Goal: Task Accomplishment & Management: Complete application form

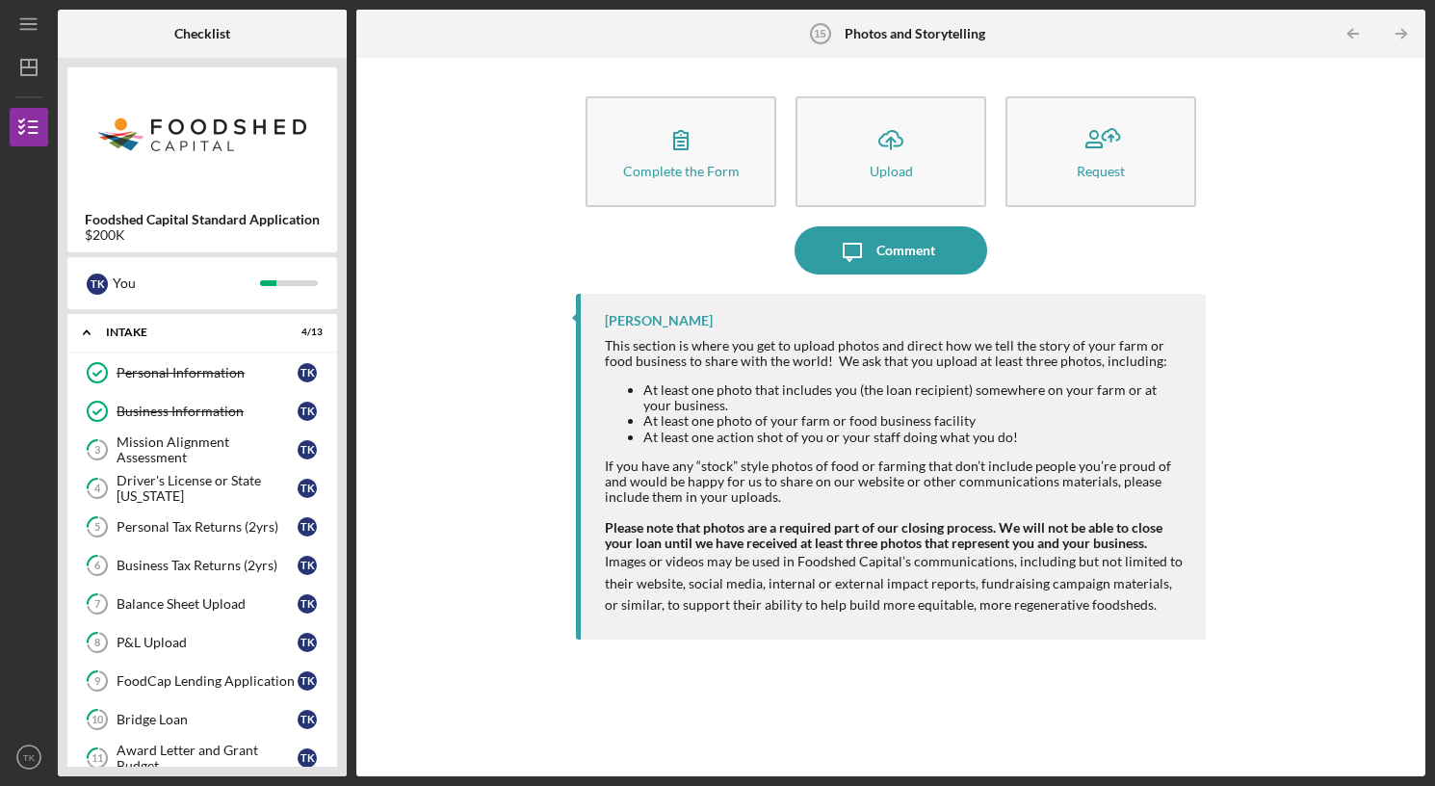
scroll to position [358, 0]
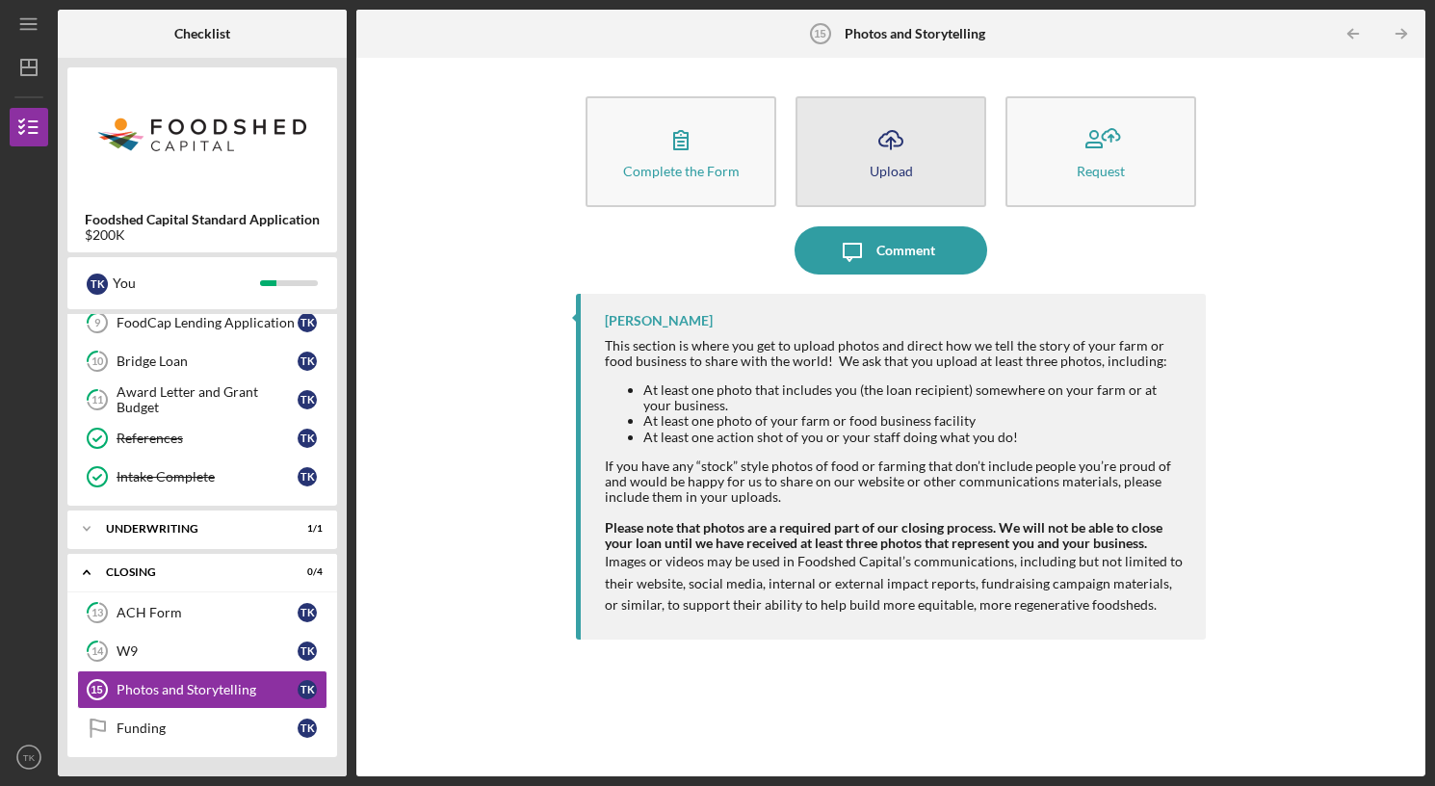
click at [886, 144] on icon "Icon/Upload" at bounding box center [891, 140] width 48 height 48
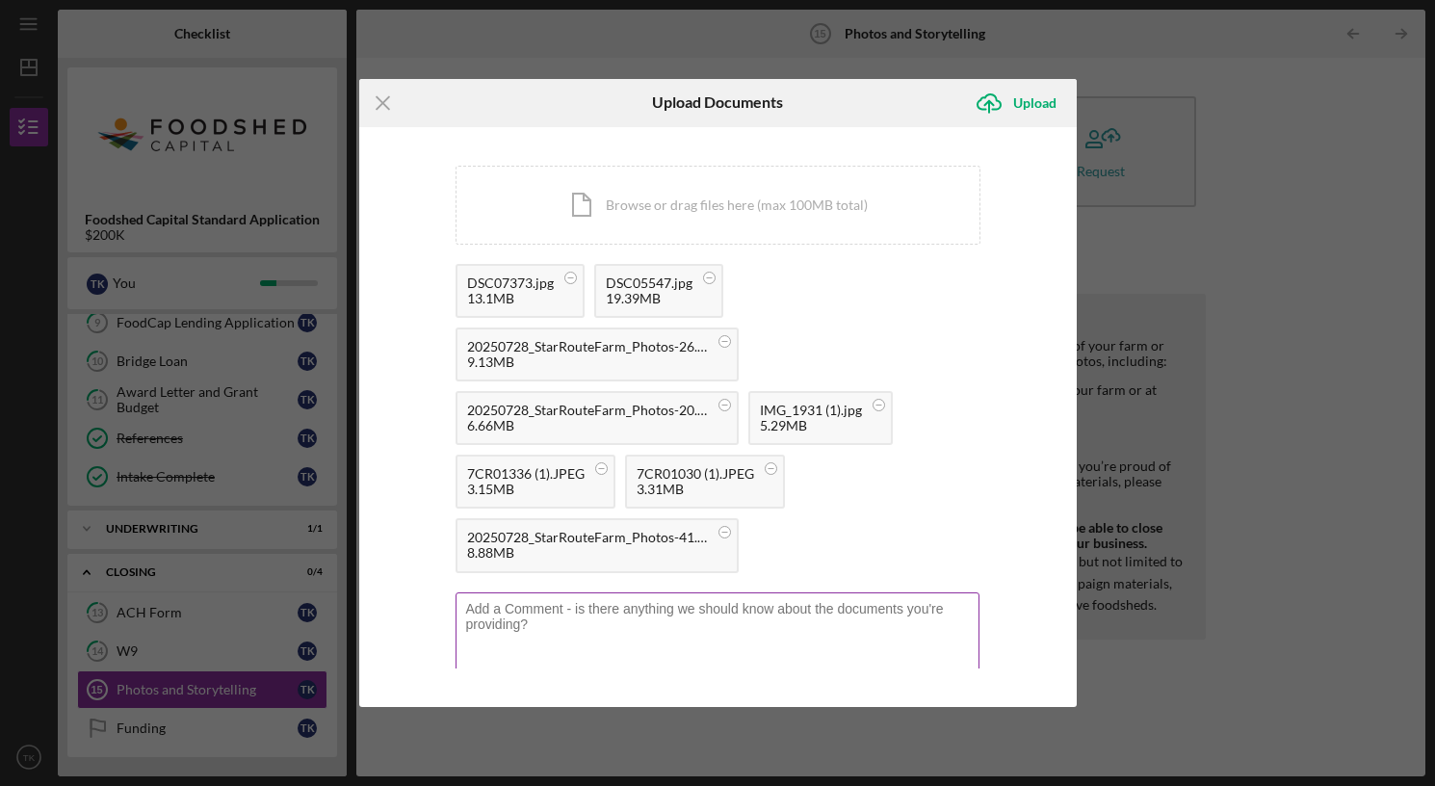
click at [513, 611] on textarea at bounding box center [717, 639] width 524 height 94
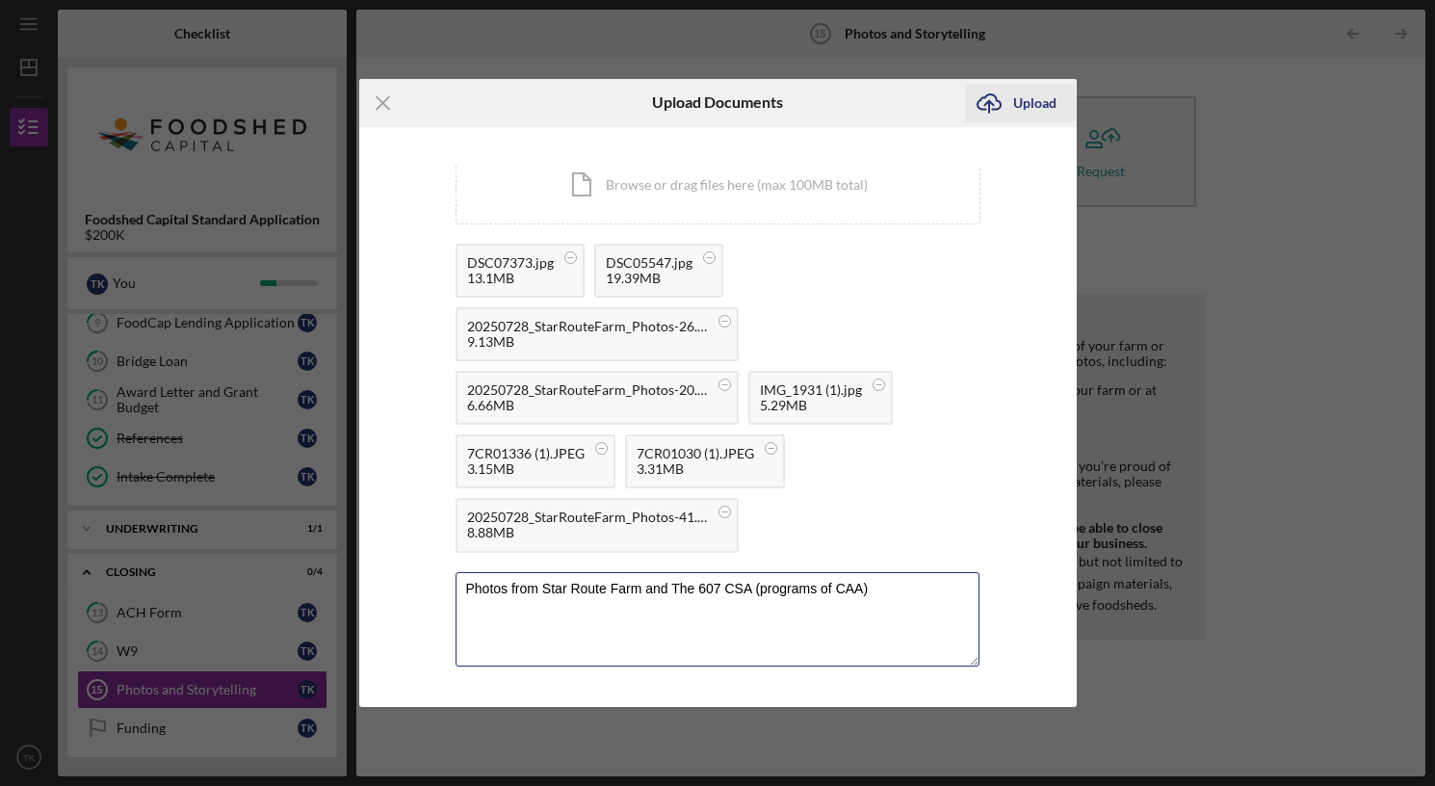
type textarea "Photos from Star Route Farm and The 607 CSA (programs of CAA)"
click at [1025, 104] on div "Upload" at bounding box center [1034, 103] width 43 height 39
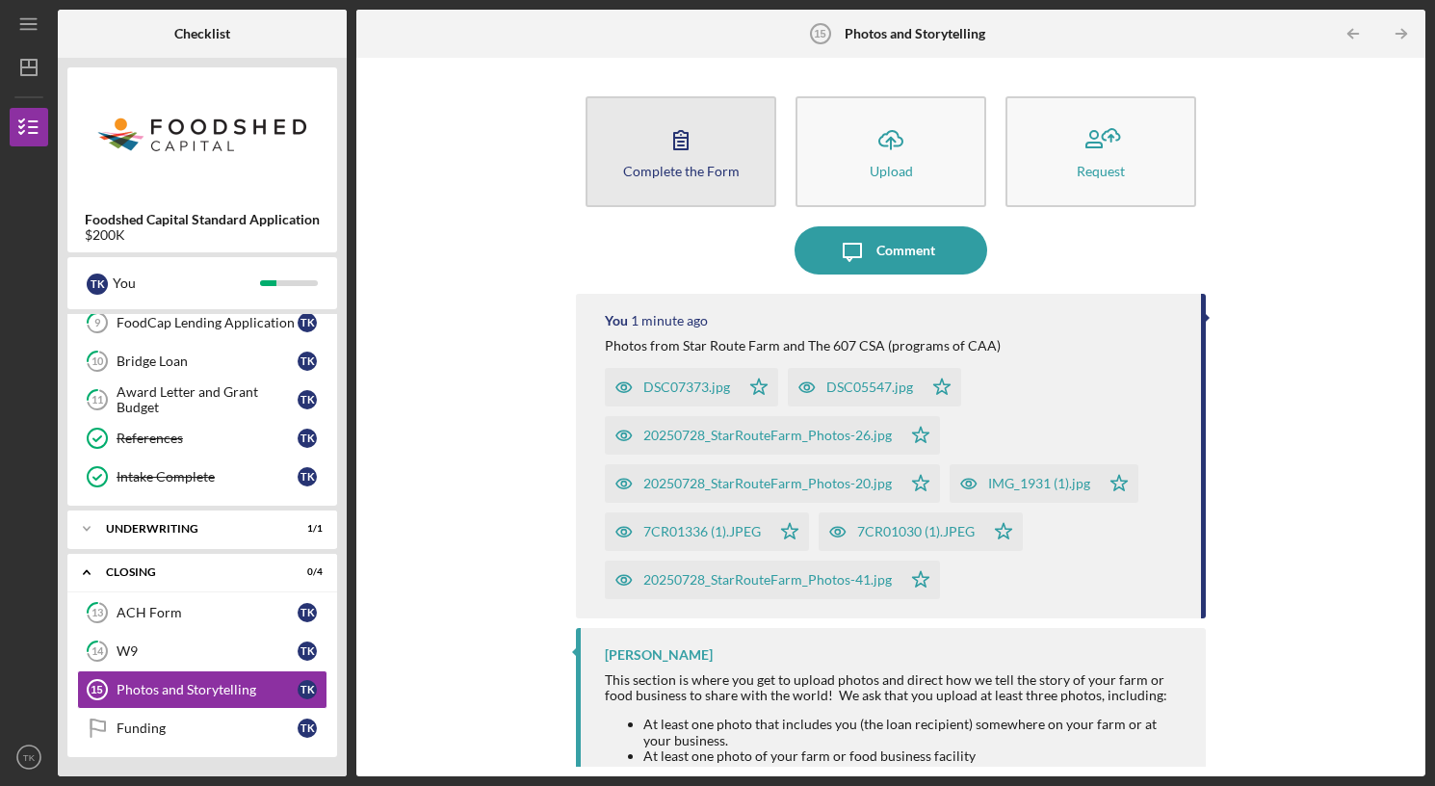
click at [659, 158] on icon "button" at bounding box center [681, 140] width 48 height 48
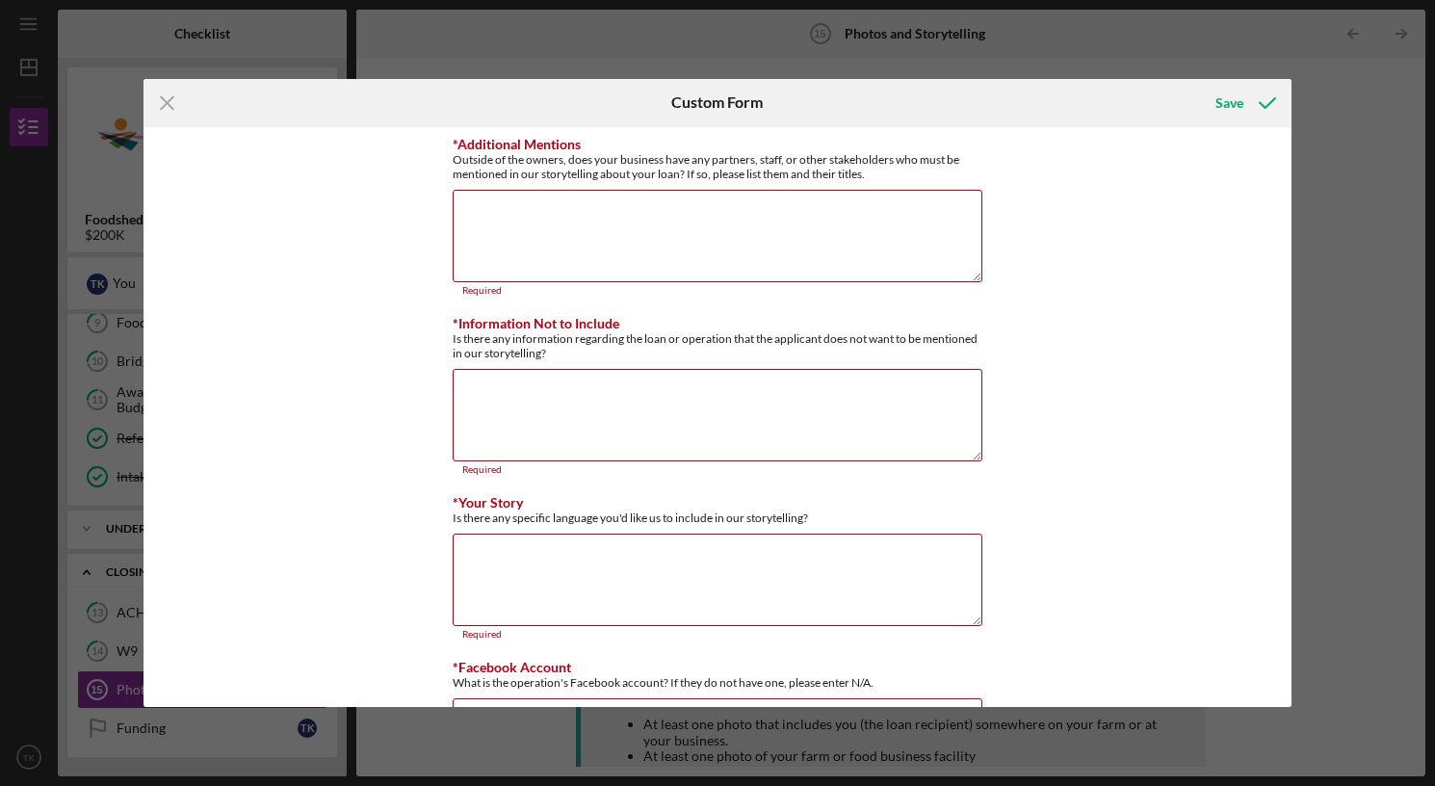
click at [659, 158] on div "Outside of the owners, does your business have any partners, staff, or other st…" at bounding box center [718, 166] width 530 height 29
click at [588, 244] on textarea "*Additional Mentions" at bounding box center [718, 236] width 530 height 92
paste textarea "[PERSON_NAME] - Co-Executive Director [PERSON_NAME] - Administrative & HR Manag…"
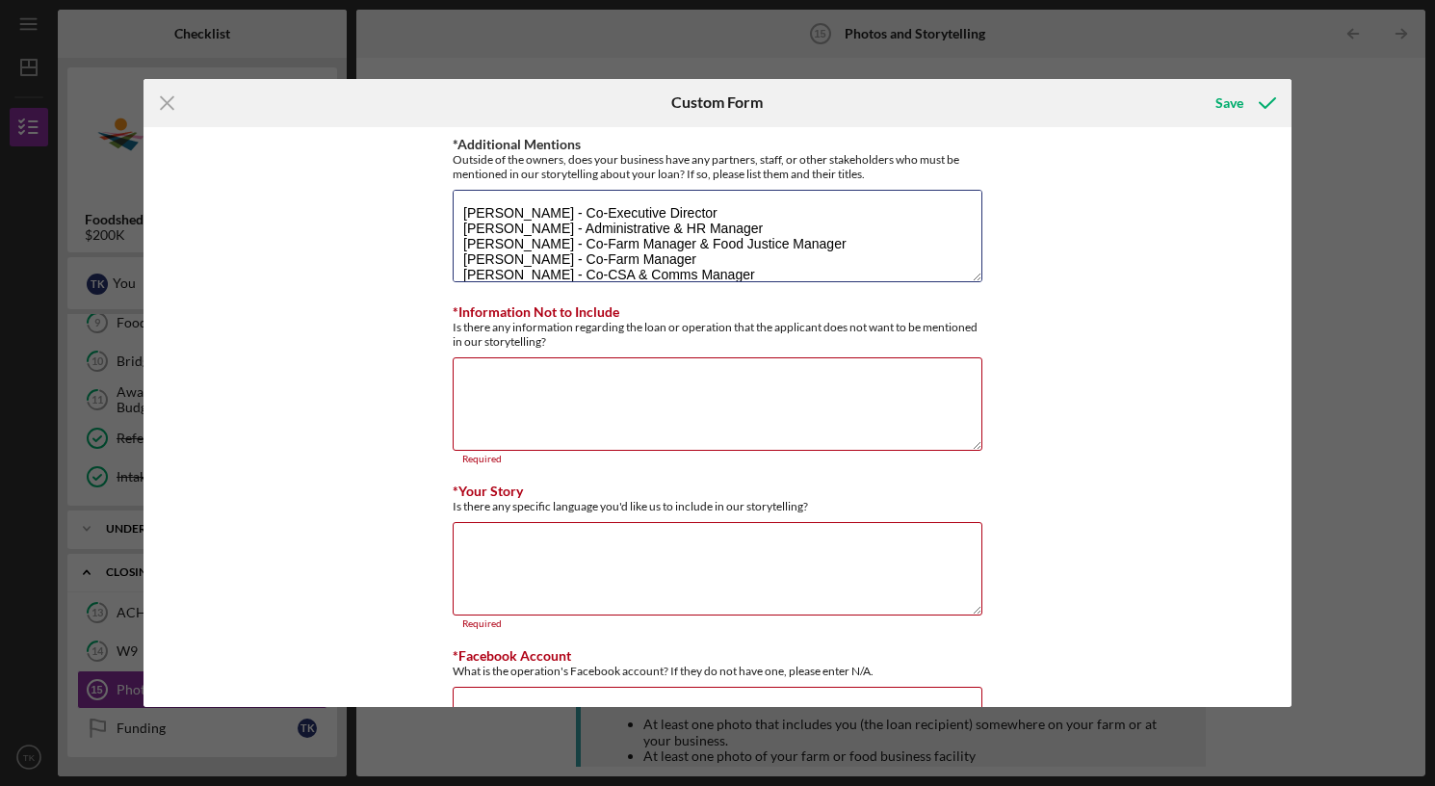
scroll to position [94, 0]
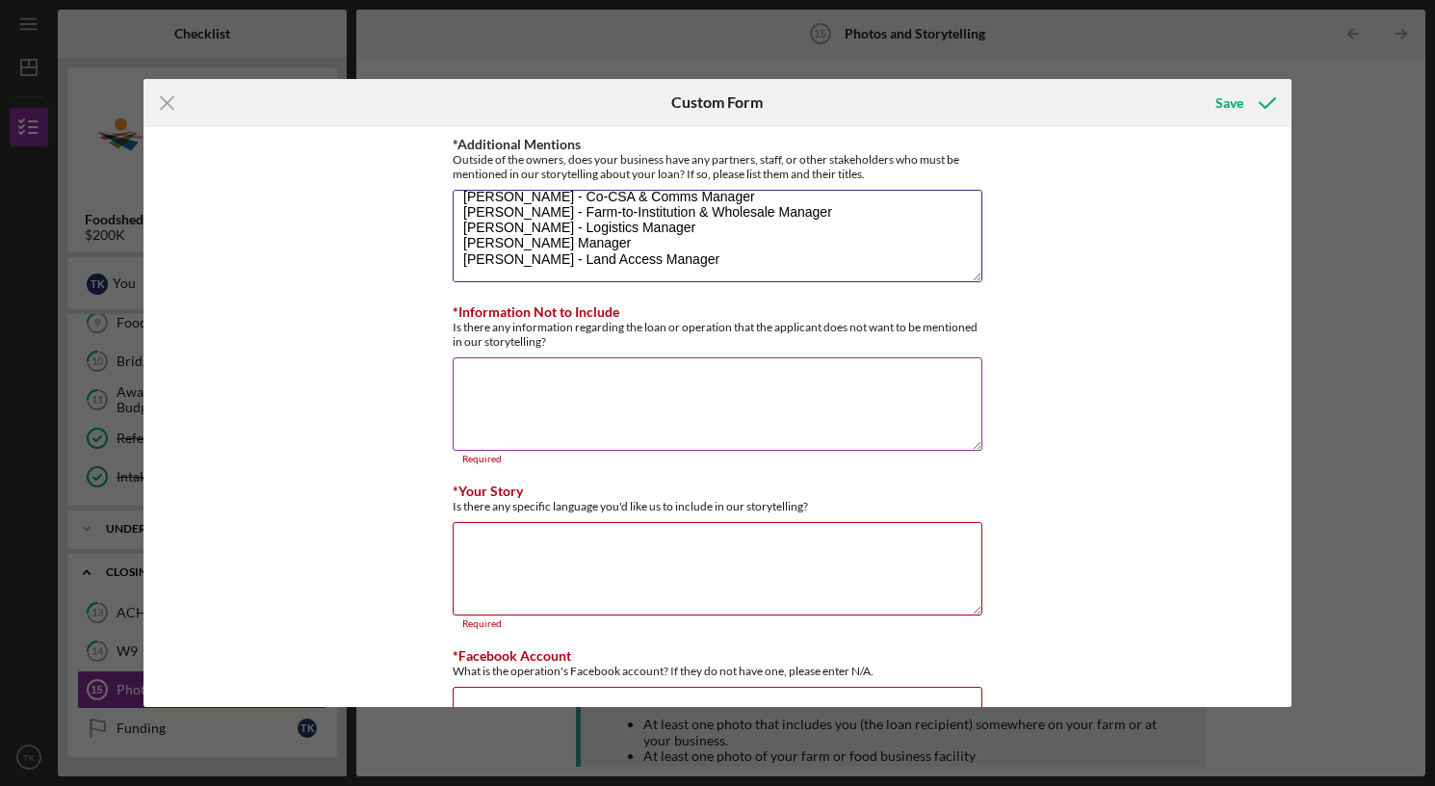
type textarea "[PERSON_NAME] - Co-Executive Director [PERSON_NAME] - Administrative & HR Manag…"
click at [478, 377] on textarea "*Information Not to Include" at bounding box center [718, 403] width 530 height 92
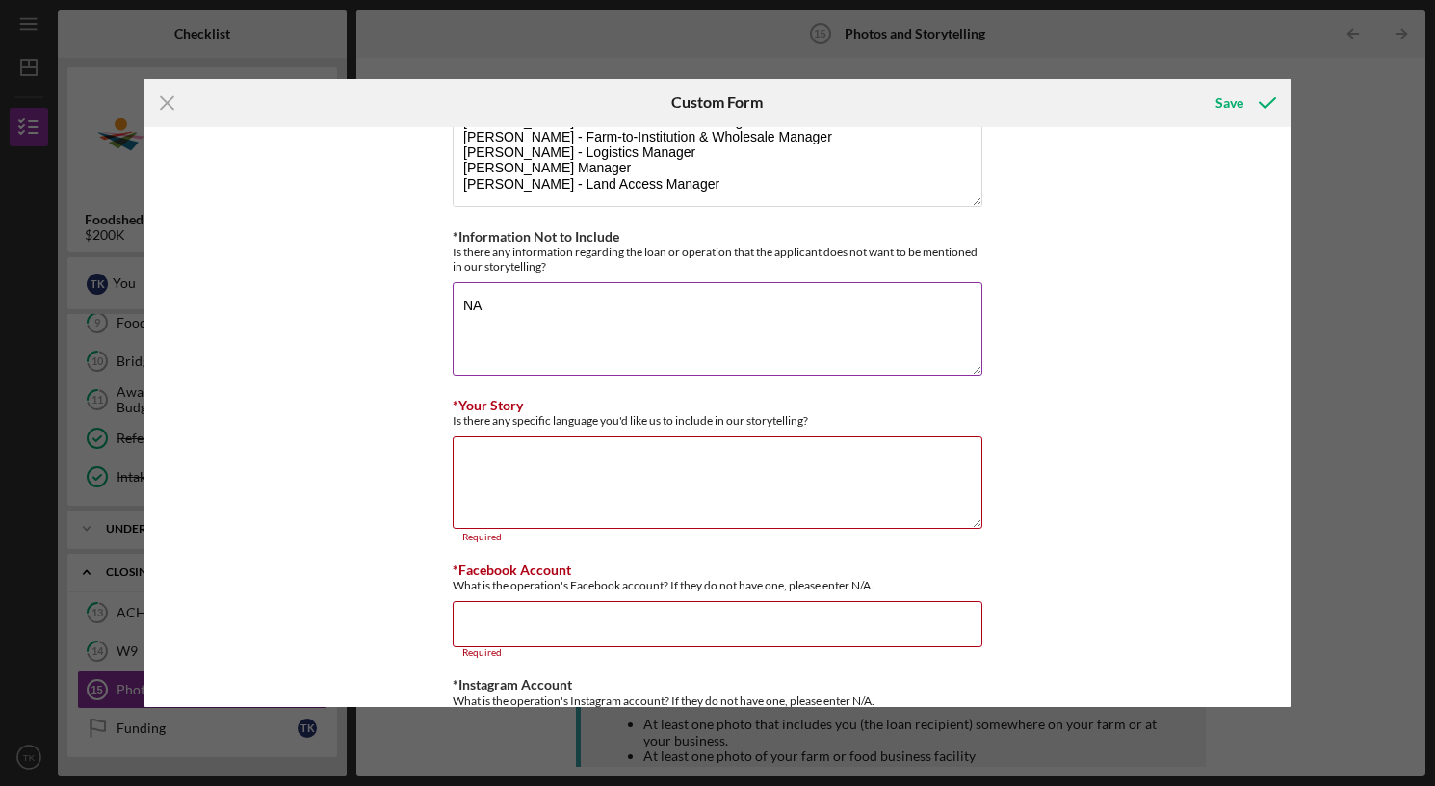
scroll to position [91, 0]
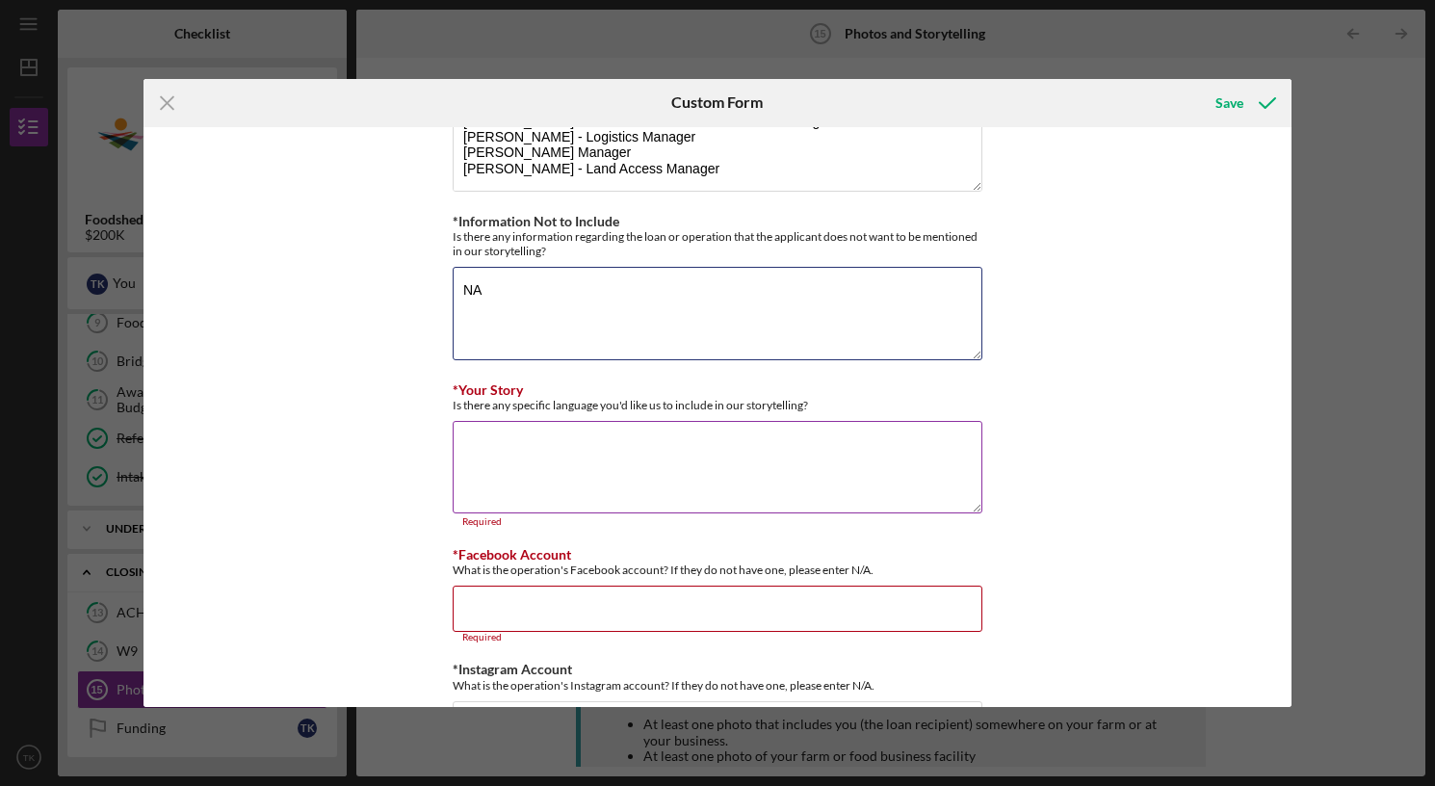
type textarea "NA"
click at [503, 452] on textarea "*Your Story" at bounding box center [718, 467] width 530 height 92
paste textarea "CAA works collaboratively to develop a diverse array of market opportunities fo…"
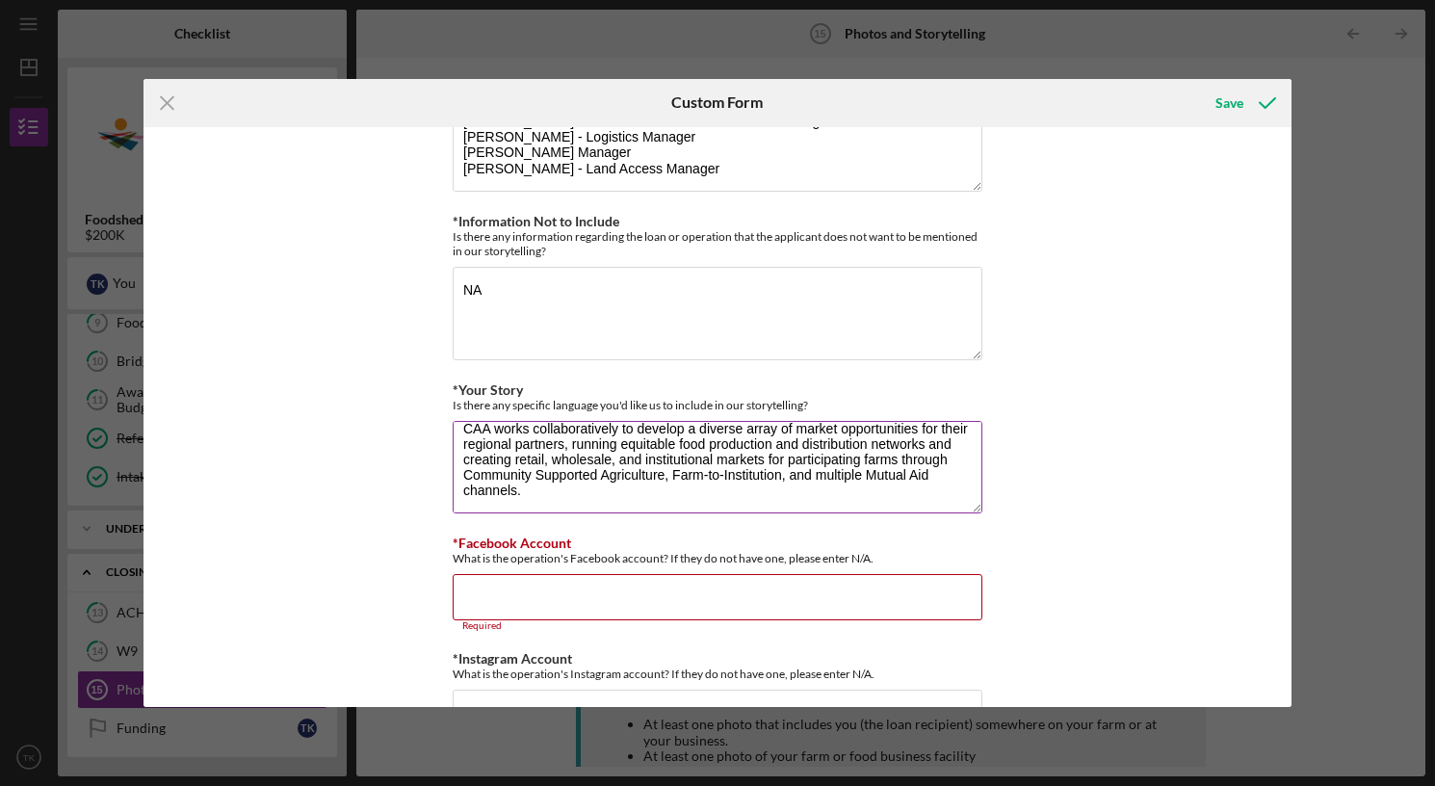
scroll to position [31, 0]
type textarea "CAA works collaboratively to develop a diverse array of market opportunities fo…"
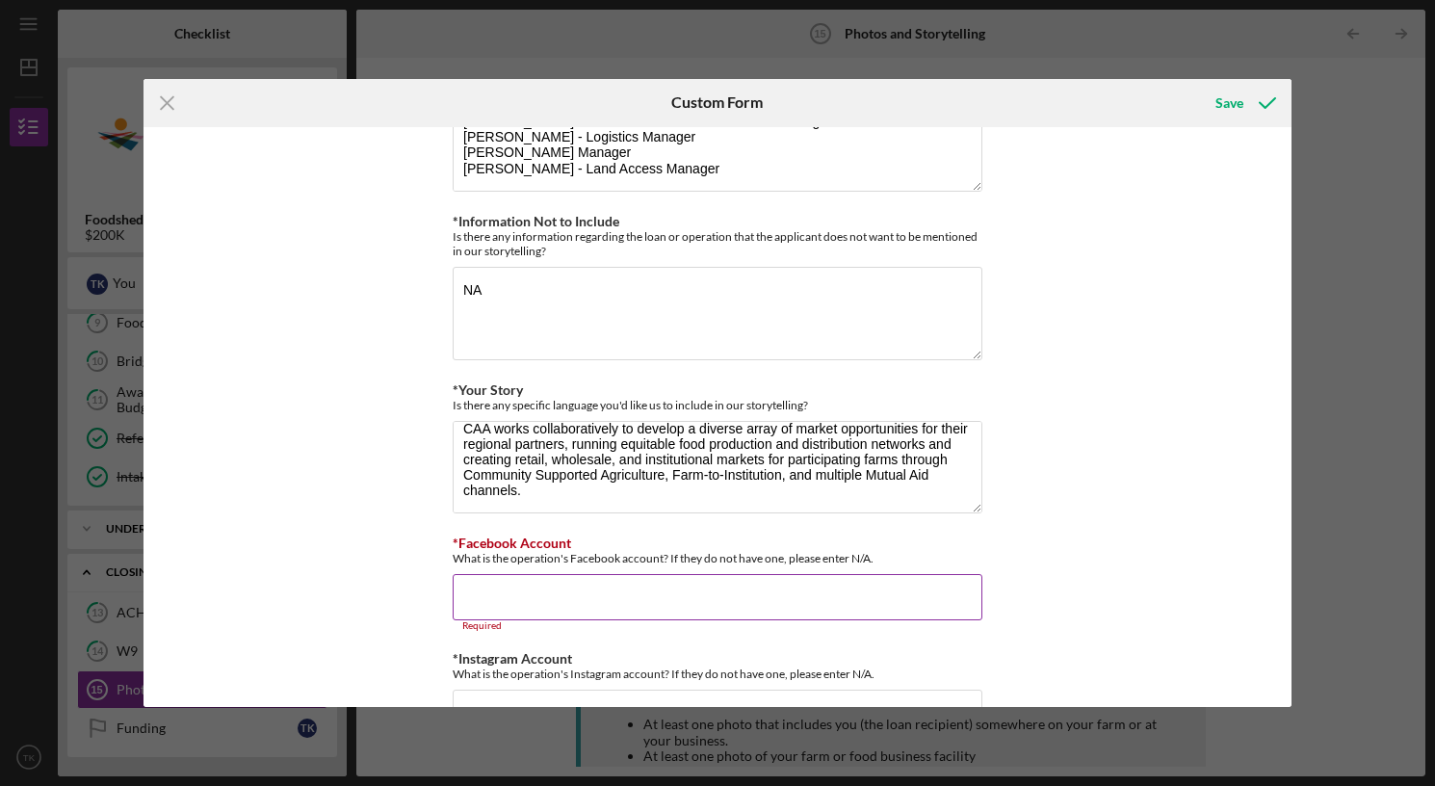
click at [501, 586] on input "*Facebook Account" at bounding box center [718, 597] width 530 height 46
paste input "[URL][DOMAIN_NAME]"
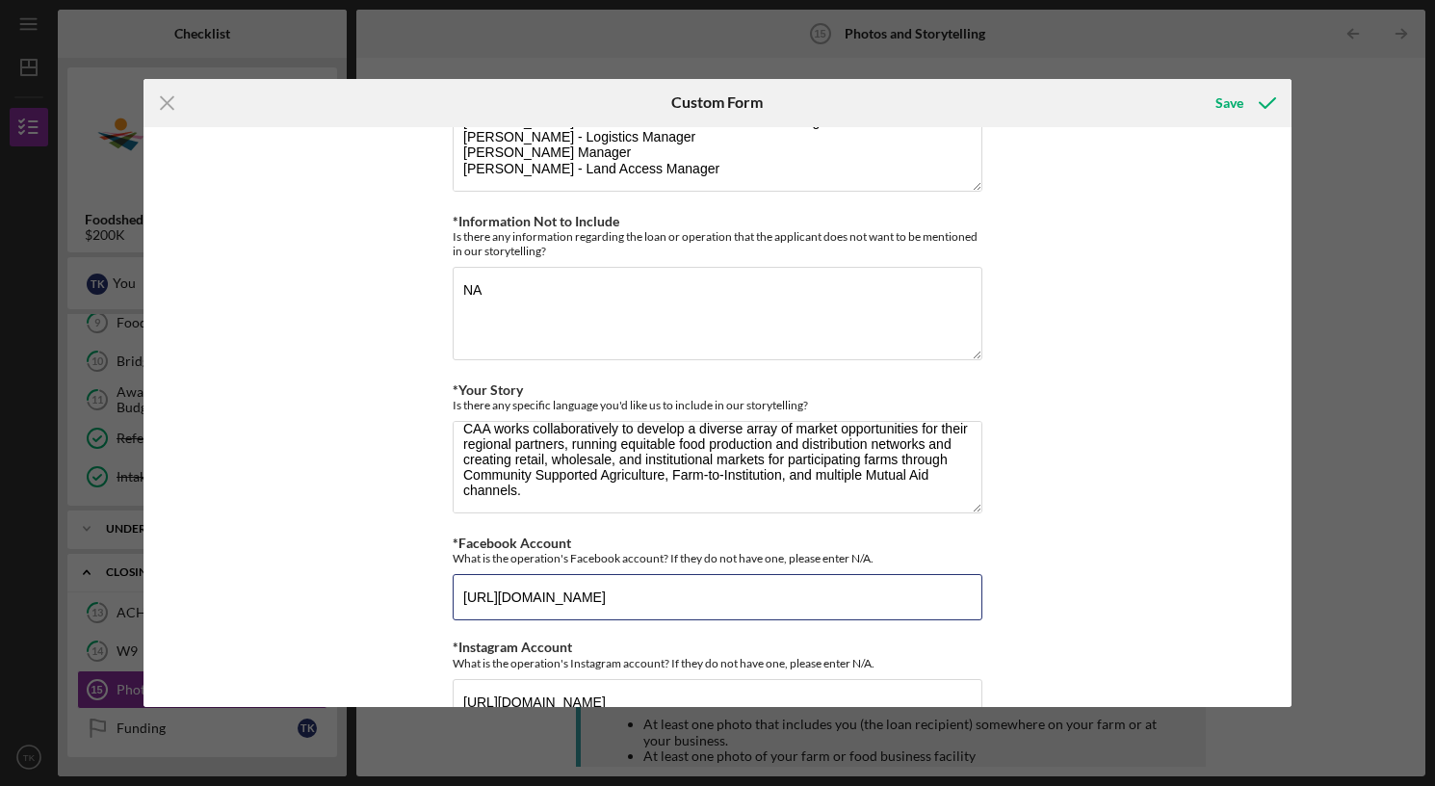
type input "[URL][DOMAIN_NAME]"
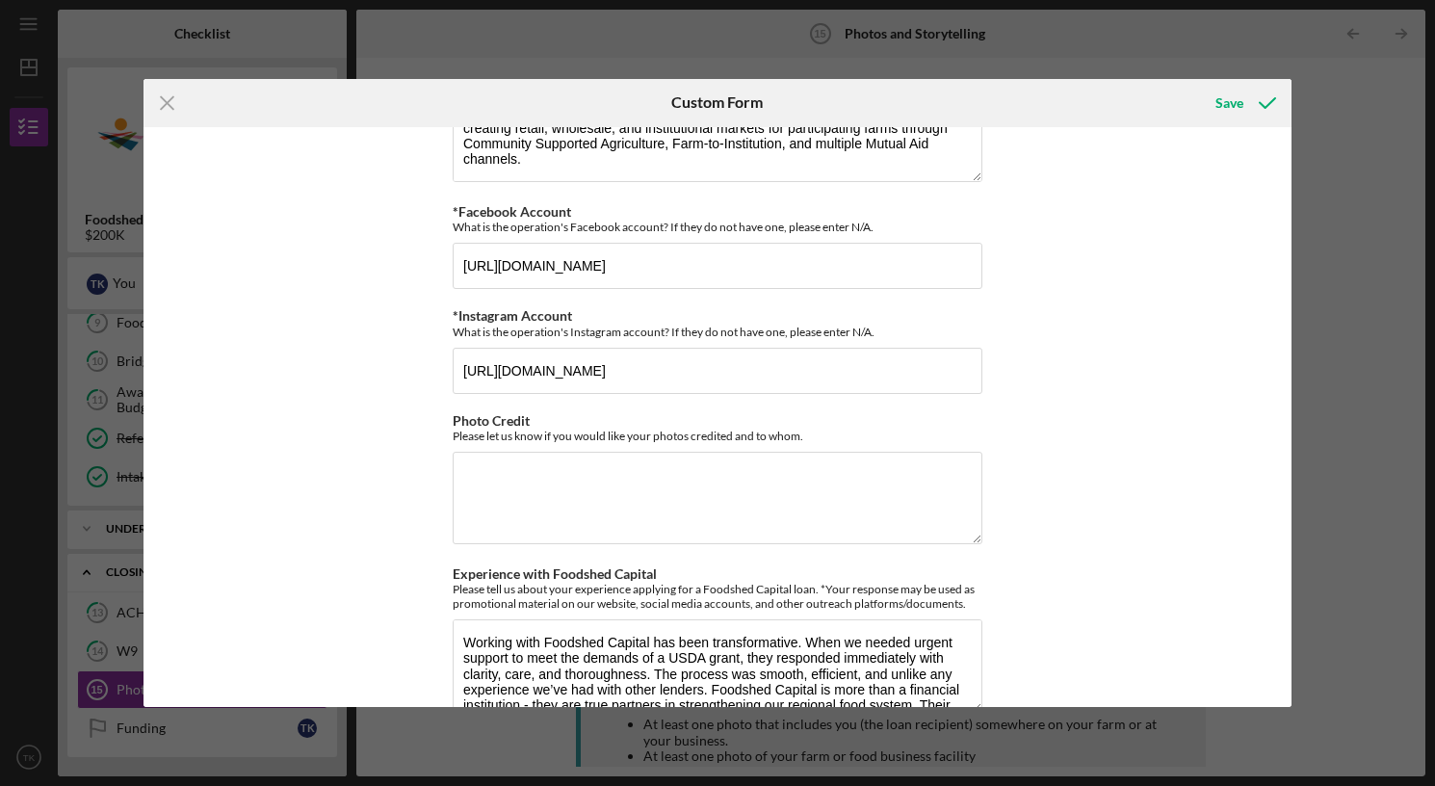
scroll to position [431, 0]
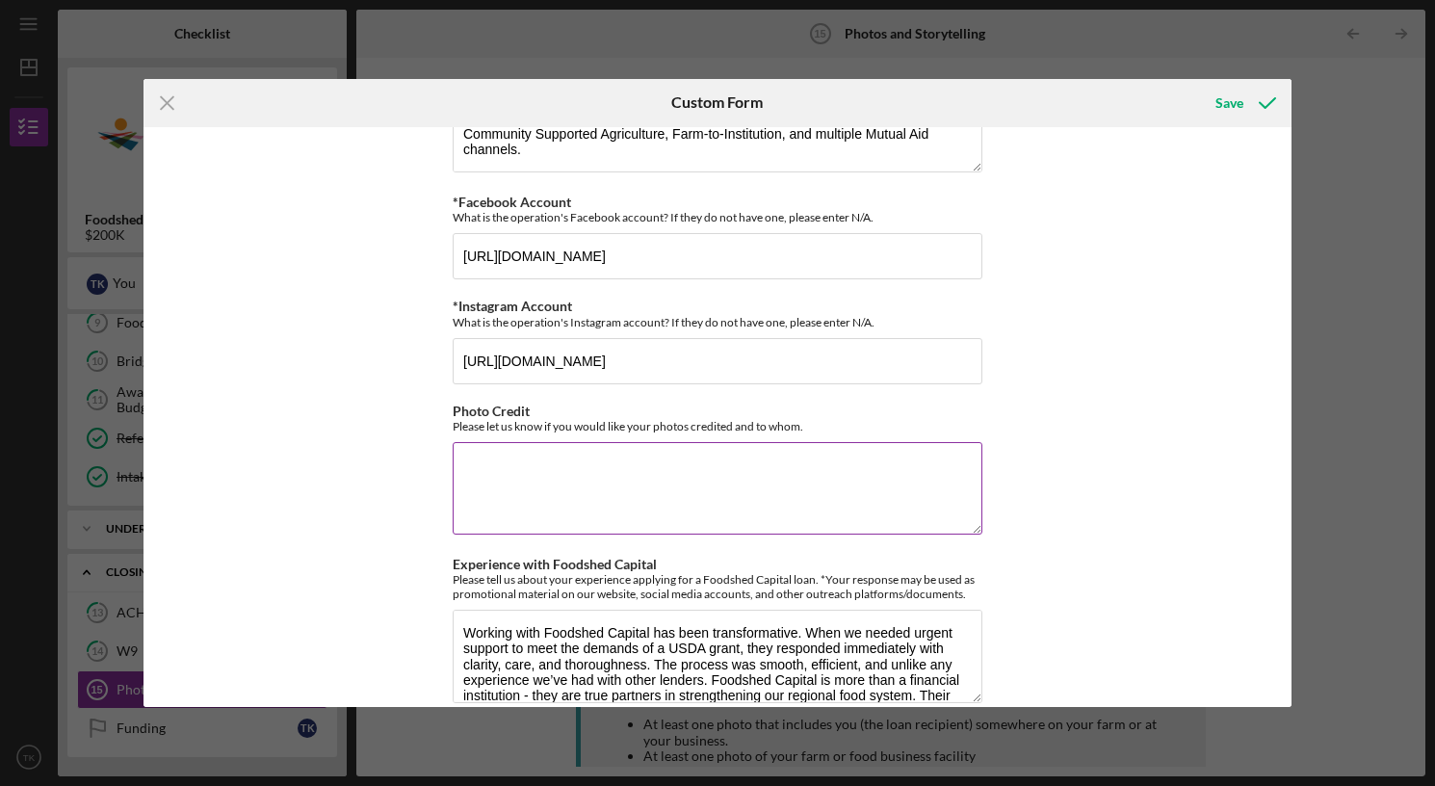
click at [510, 489] on textarea "Photo Credit" at bounding box center [718, 488] width 530 height 92
type textarea "[PERSON_NAME], [PERSON_NAME], and Community Food Advocates"
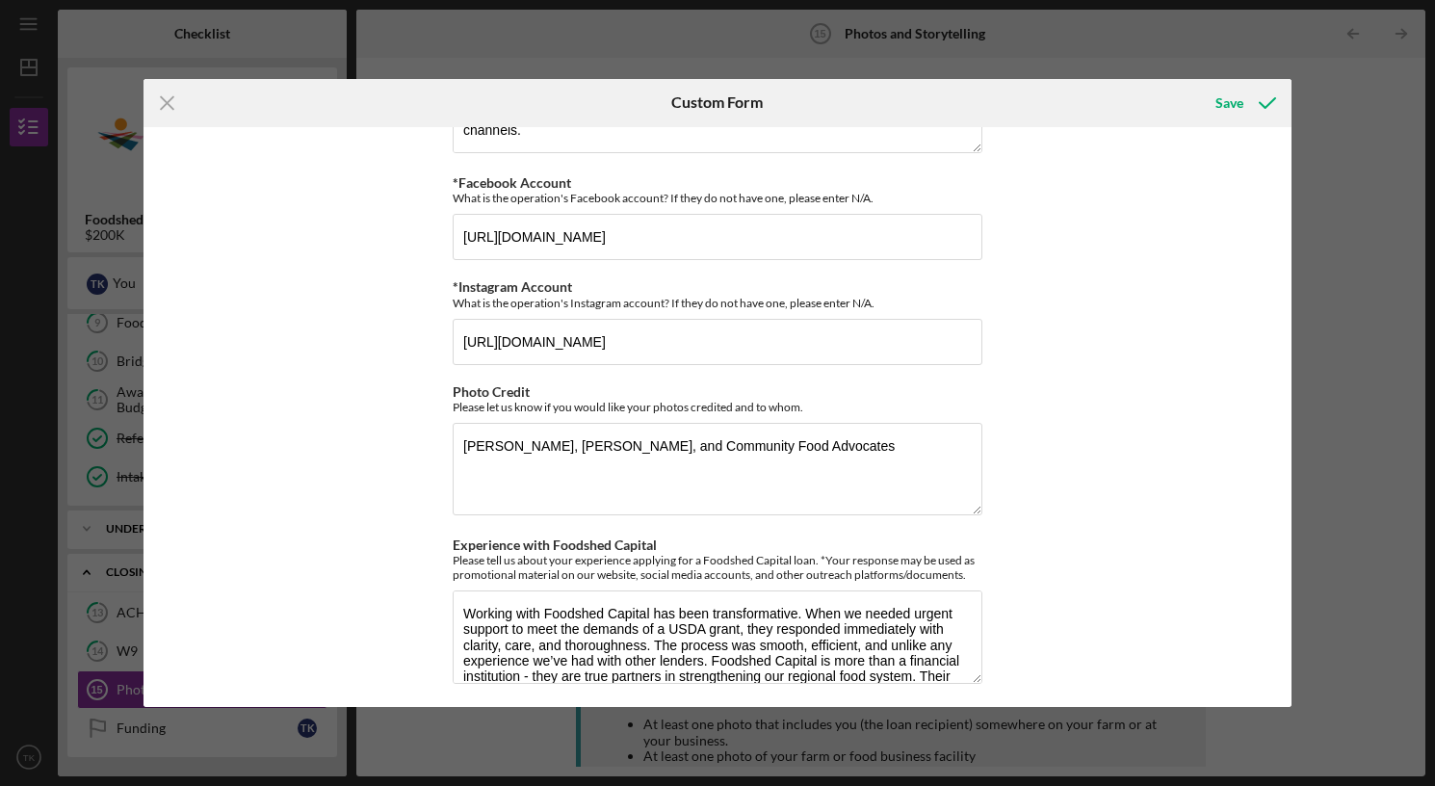
scroll to position [455, 0]
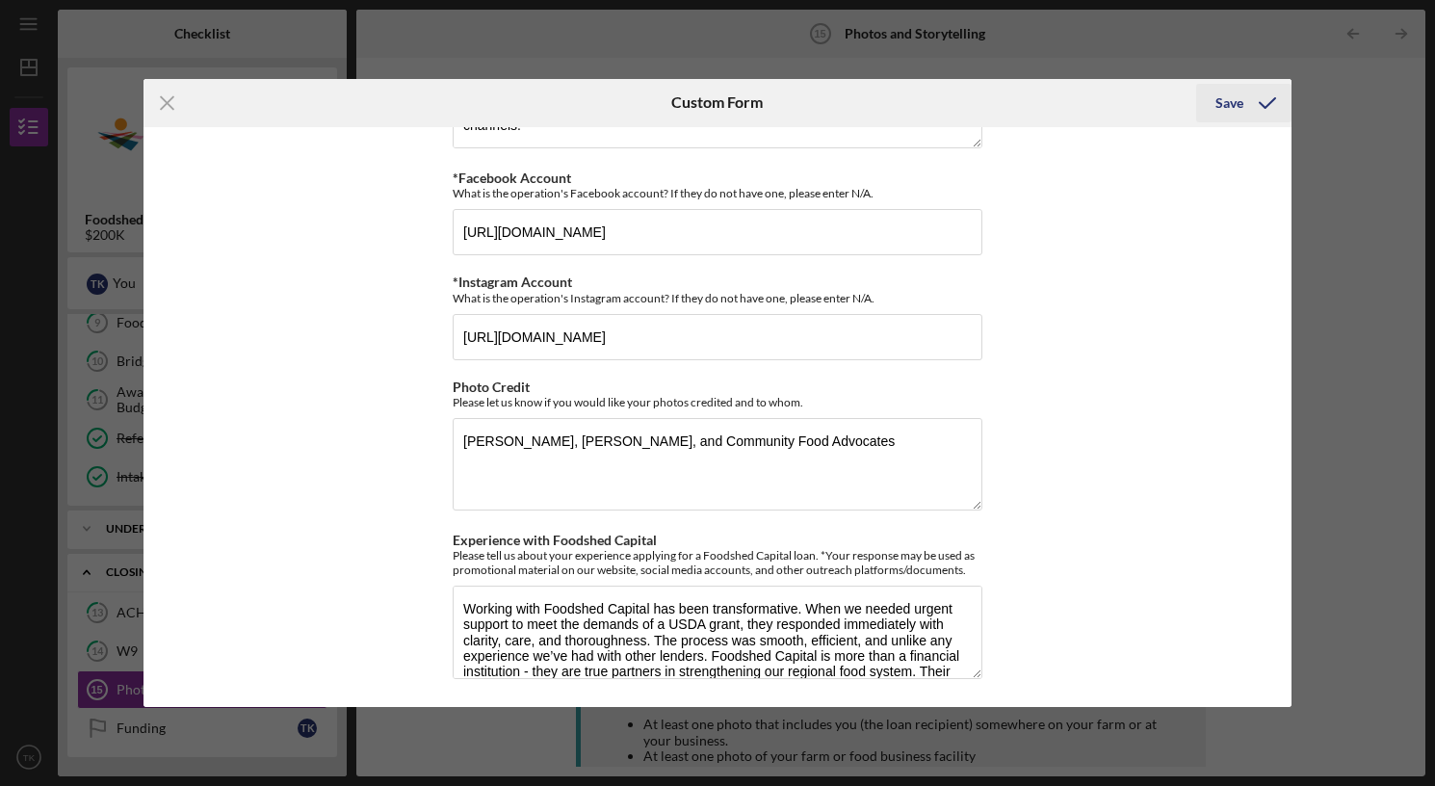
click at [1228, 99] on div "Save" at bounding box center [1229, 103] width 28 height 39
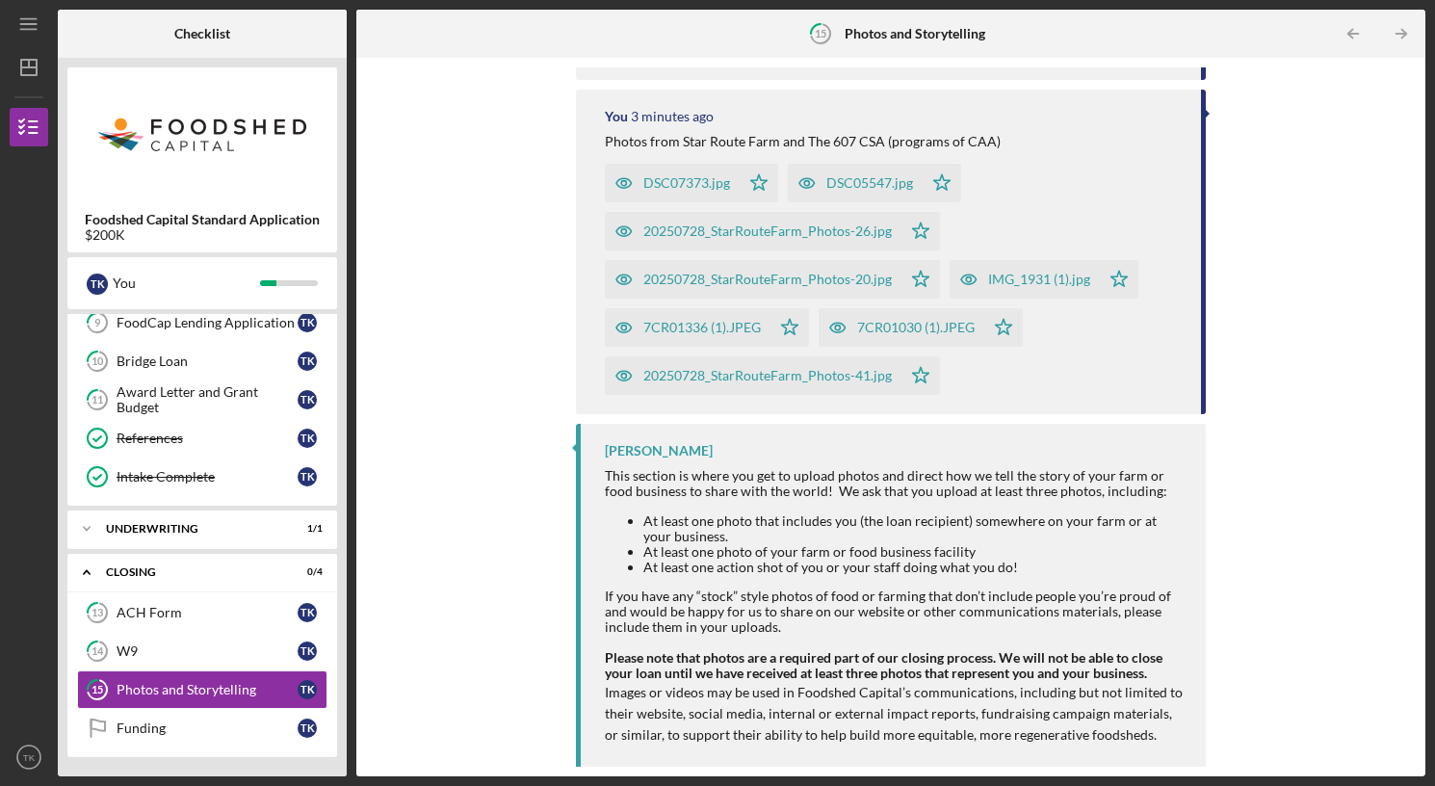
scroll to position [280, 0]
click at [143, 725] on div "Funding" at bounding box center [207, 727] width 181 height 15
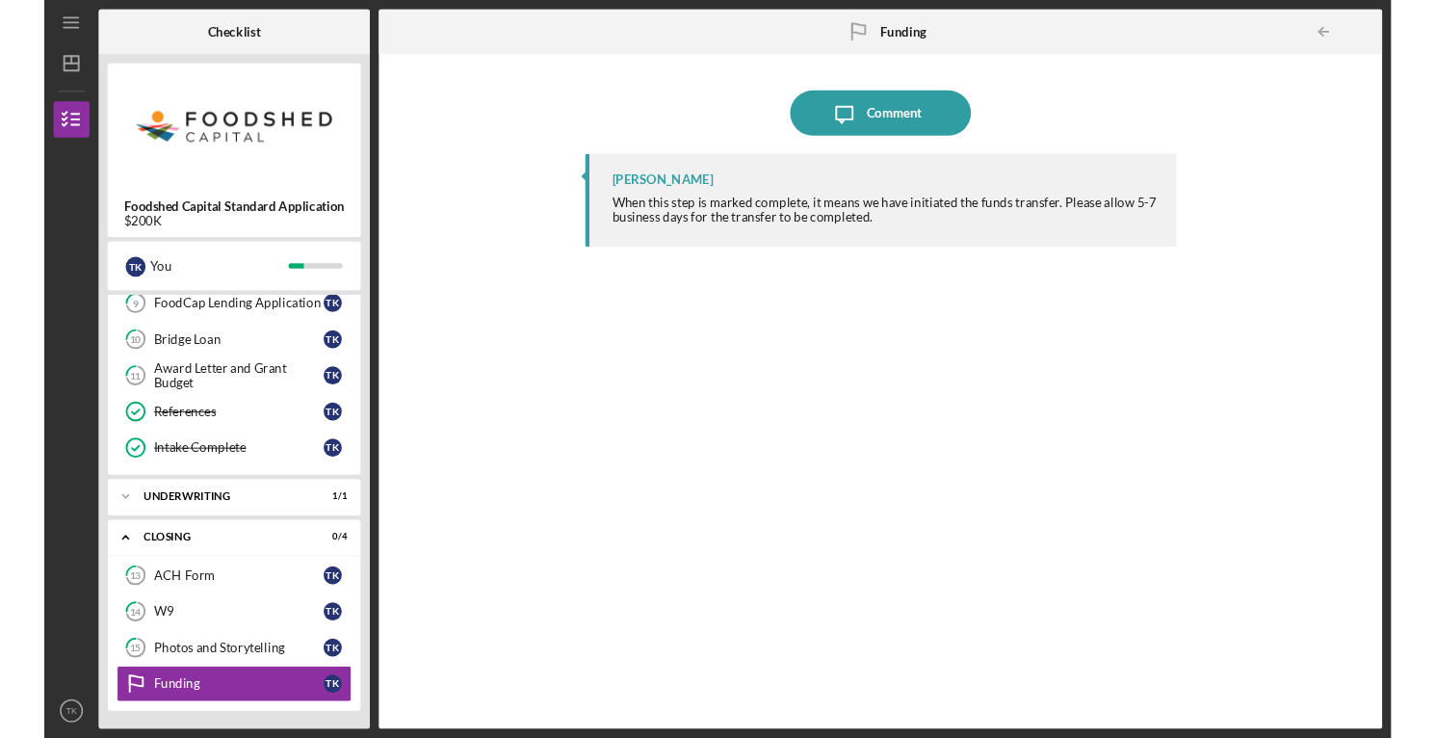
scroll to position [358, 0]
